Goal: Check status

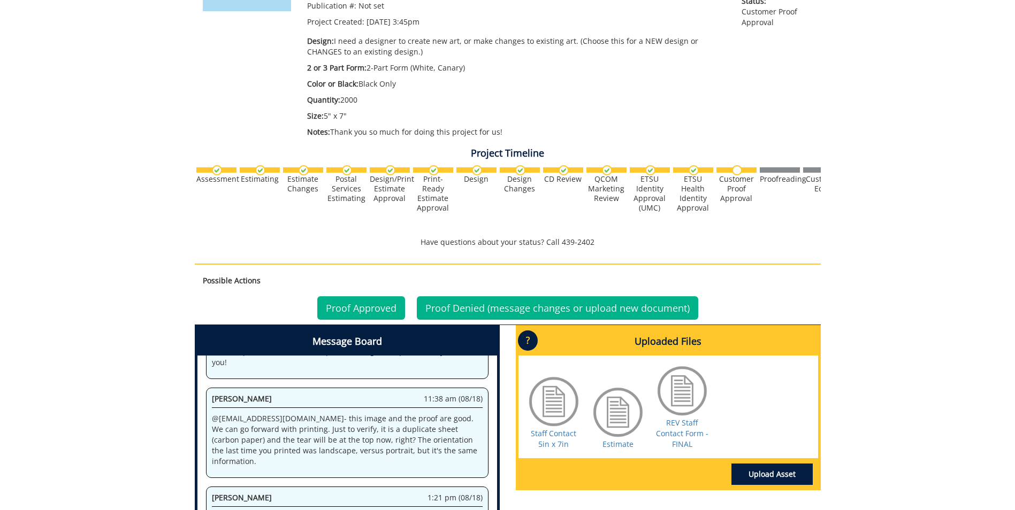
scroll to position [321, 0]
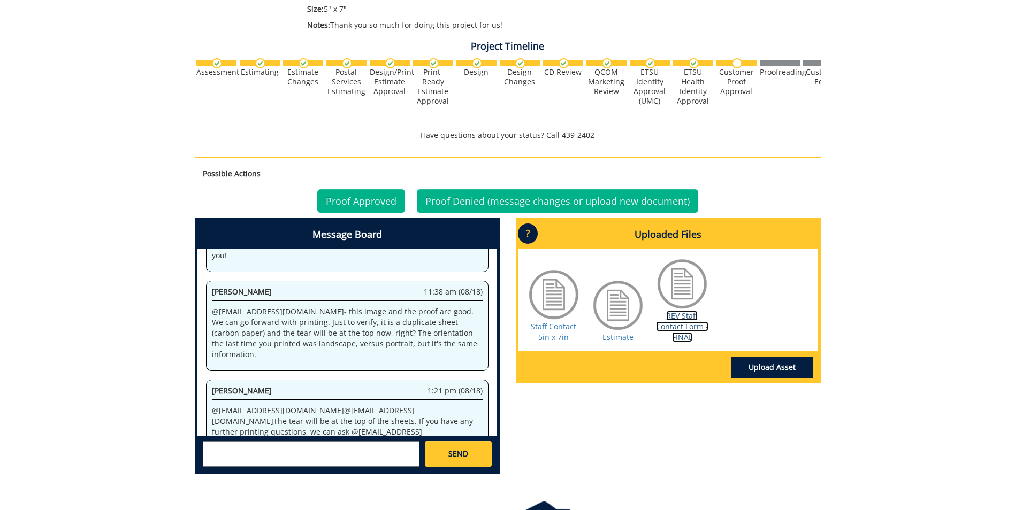
click at [673, 314] on link "REV Staff Contact Form - FINAL" at bounding box center [682, 327] width 52 height 32
click at [352, 197] on link "Proof Approved" at bounding box center [361, 201] width 88 height 24
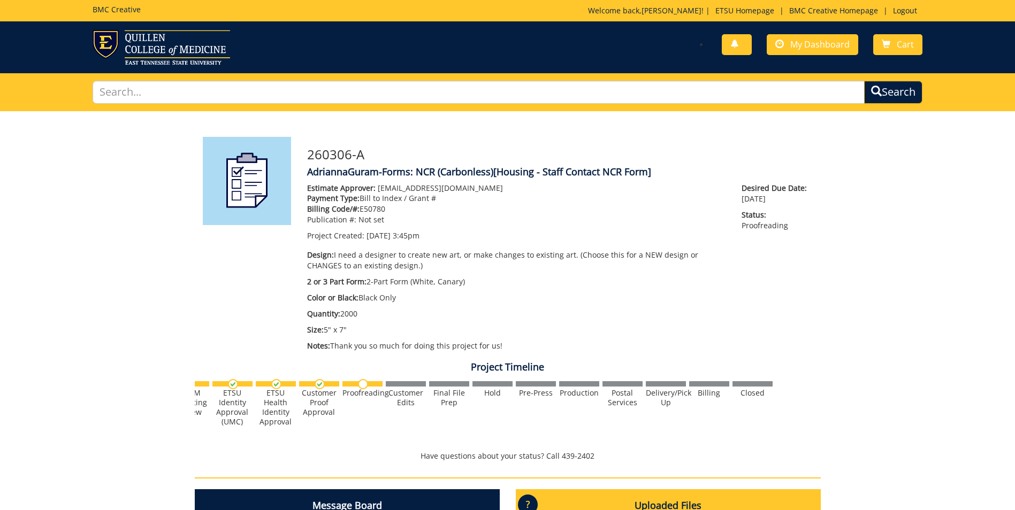
scroll to position [0, 420]
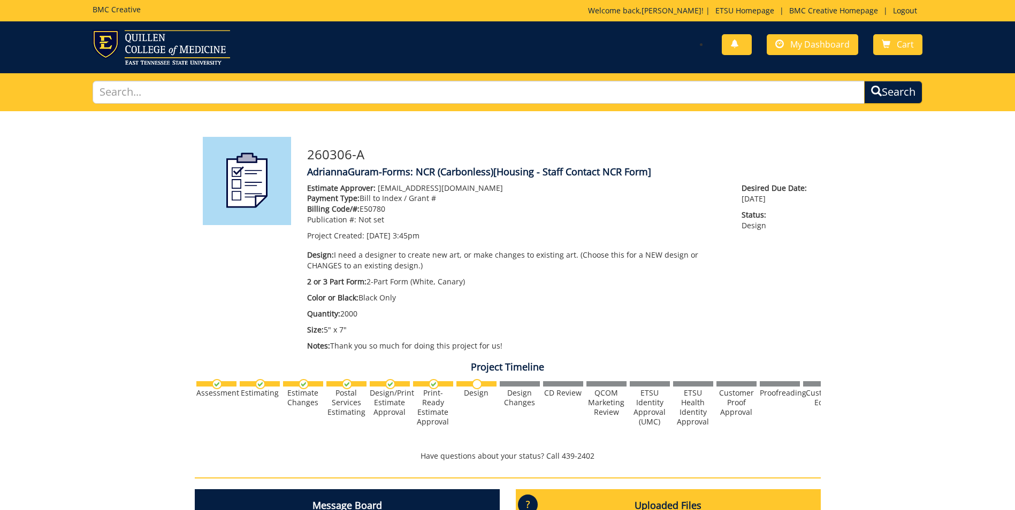
scroll to position [287, 0]
